Goal: Transaction & Acquisition: Purchase product/service

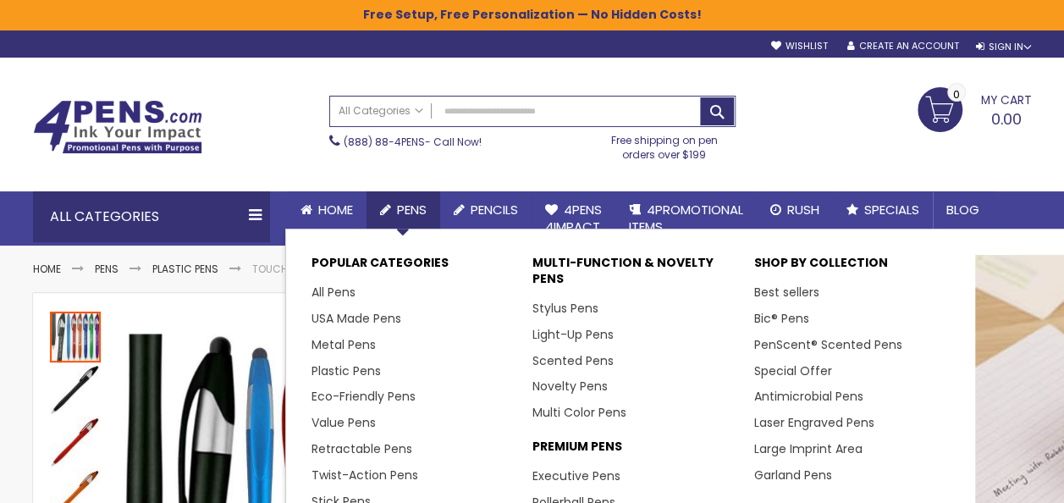
click at [418, 207] on span "Pens" at bounding box center [412, 210] width 30 height 18
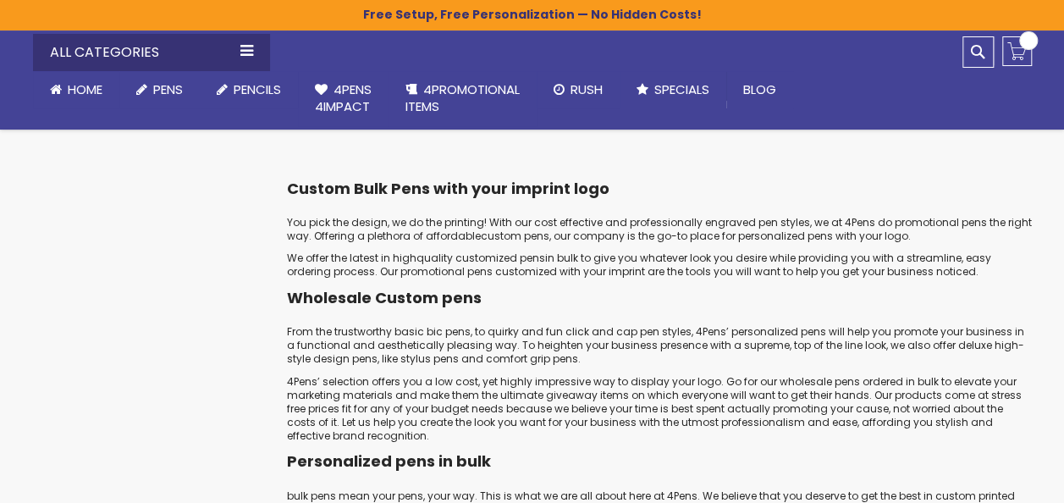
scroll to position [1723, 0]
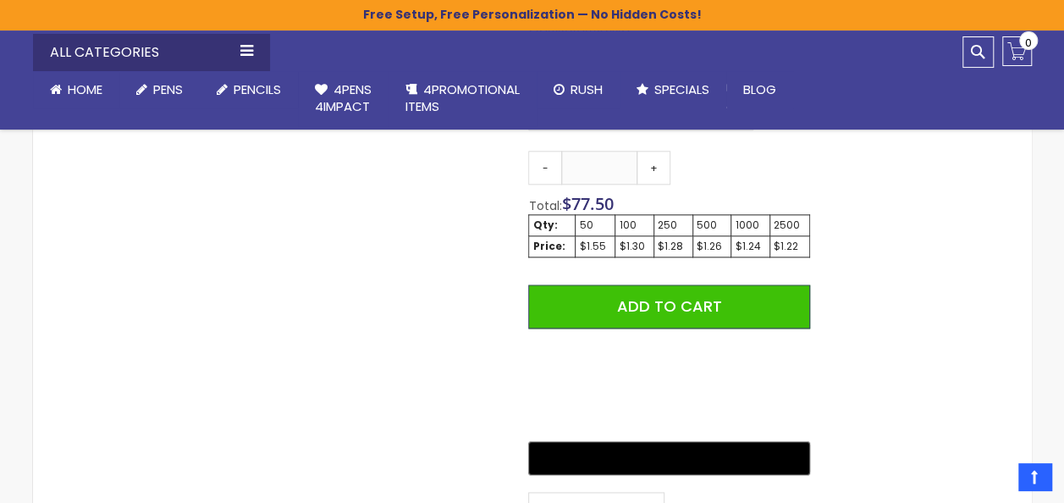
scroll to position [931, 0]
